Goal: Transaction & Acquisition: Subscribe to service/newsletter

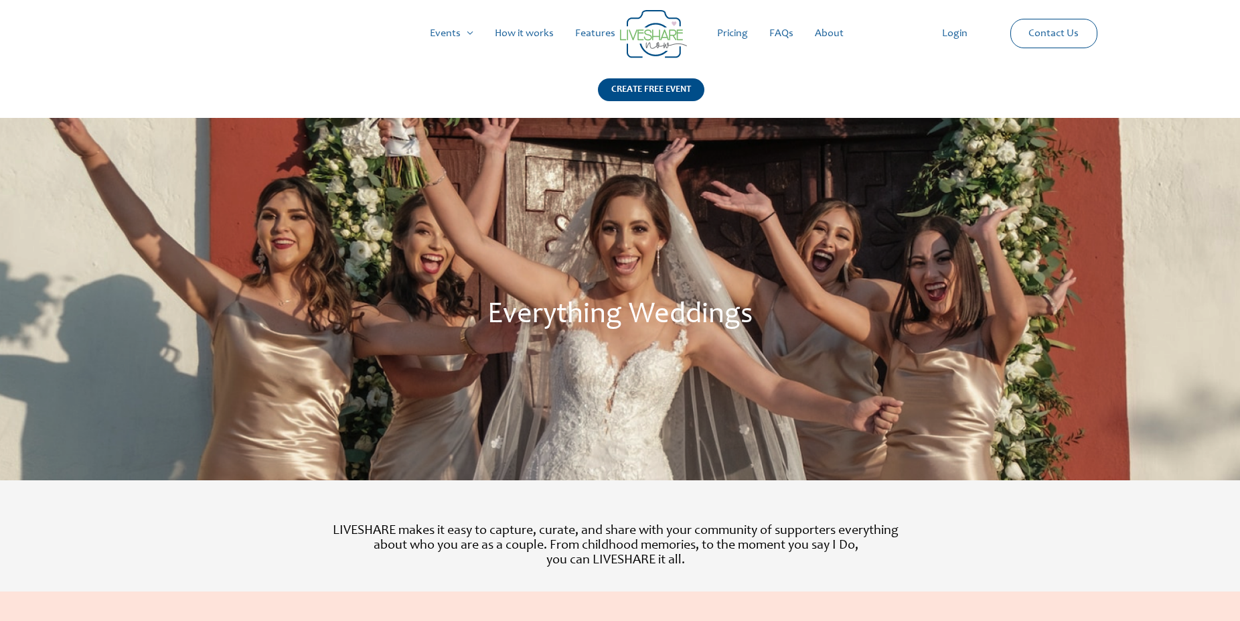
click at [951, 33] on link "Login" at bounding box center [954, 33] width 47 height 43
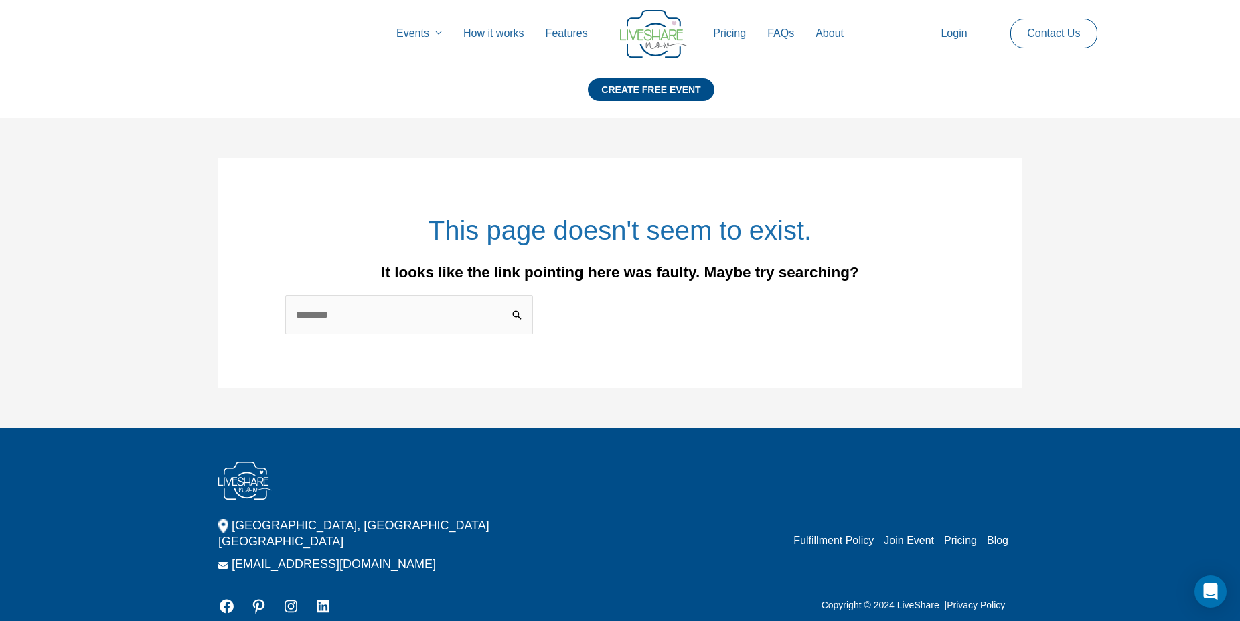
click at [888, 157] on div "This page doesn't seem to exist. It looks like the link pointing here was fault…" at bounding box center [620, 273] width 830 height 310
click at [961, 33] on link "Login" at bounding box center [954, 33] width 48 height 43
click at [784, 35] on link "FAQs" at bounding box center [781, 33] width 48 height 43
click at [735, 34] on link "Pricing" at bounding box center [729, 33] width 54 height 43
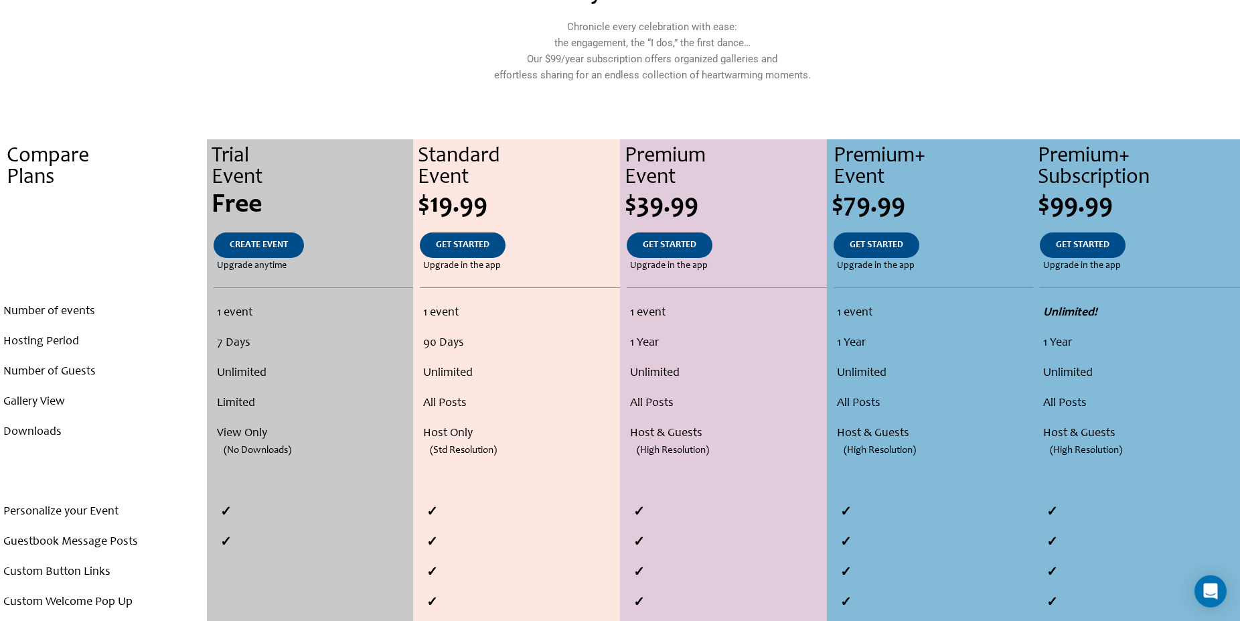
scroll to position [205, 0]
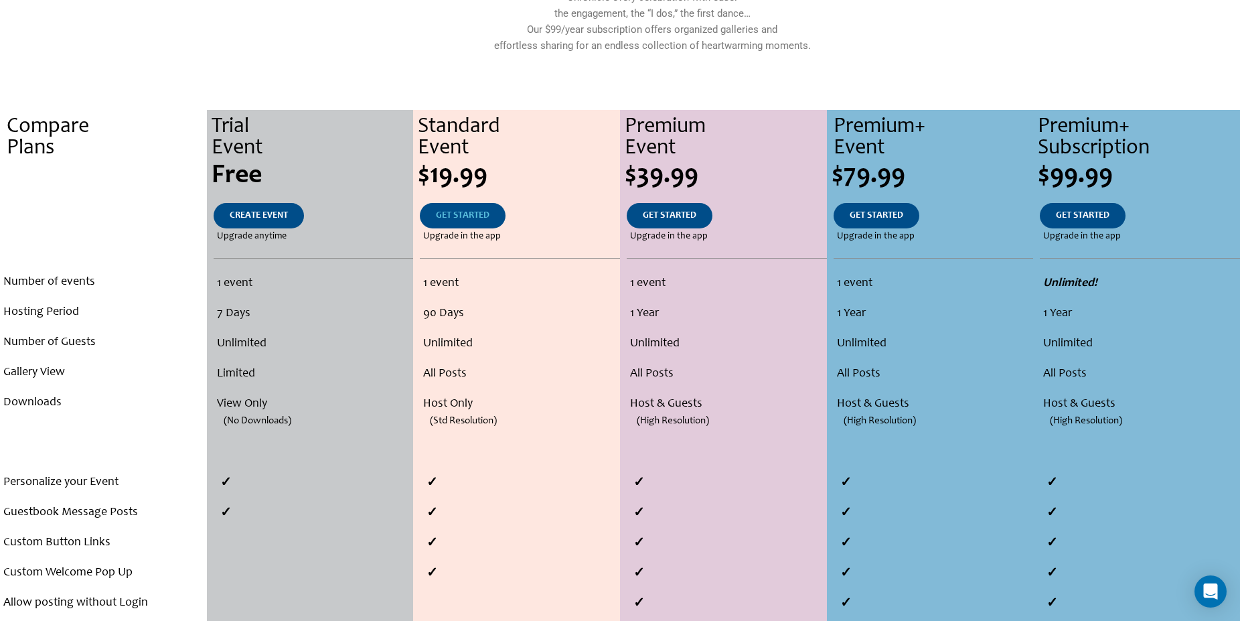
click at [470, 216] on span "GET STARTED" at bounding box center [463, 215] width 54 height 9
